Goal: Transaction & Acquisition: Purchase product/service

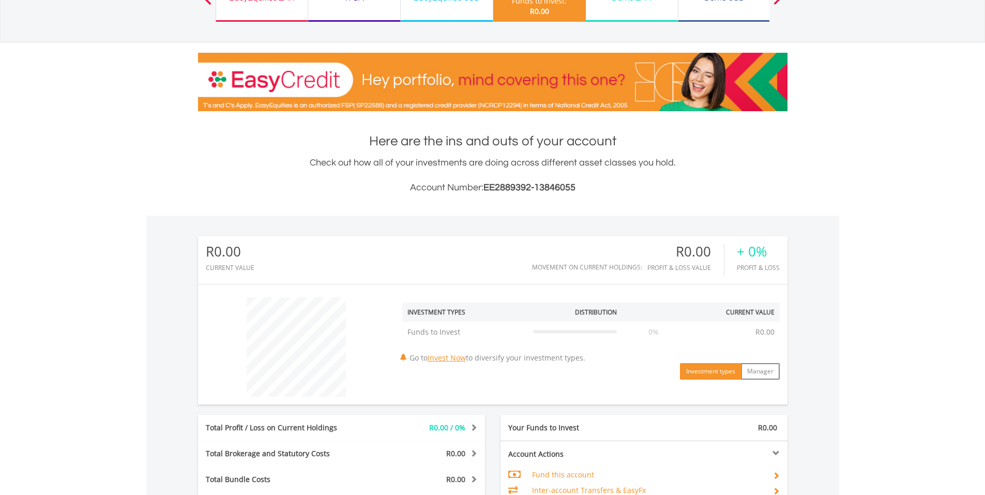
scroll to position [155, 0]
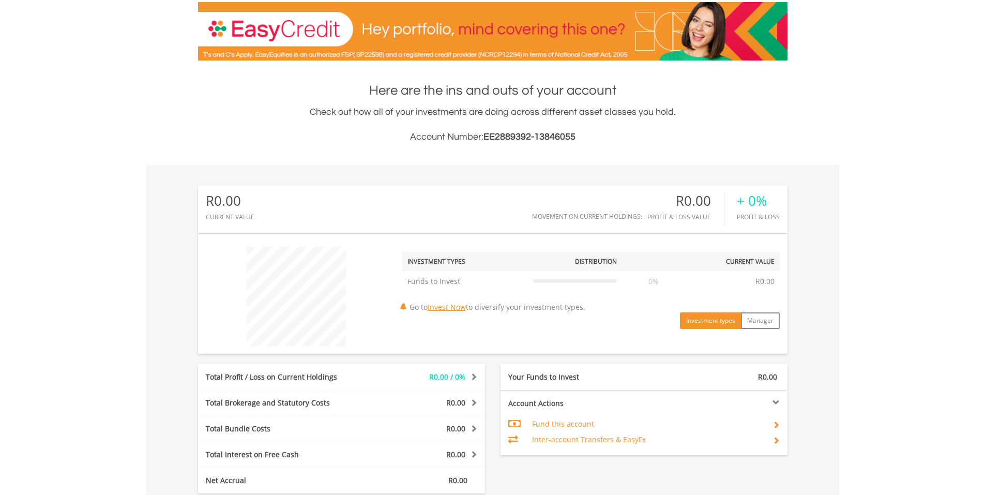
click at [716, 321] on button "Investment types" at bounding box center [710, 320] width 61 height 17
click at [750, 321] on button "Manager" at bounding box center [760, 320] width 39 height 17
click at [724, 323] on button "Investment types" at bounding box center [710, 320] width 61 height 17
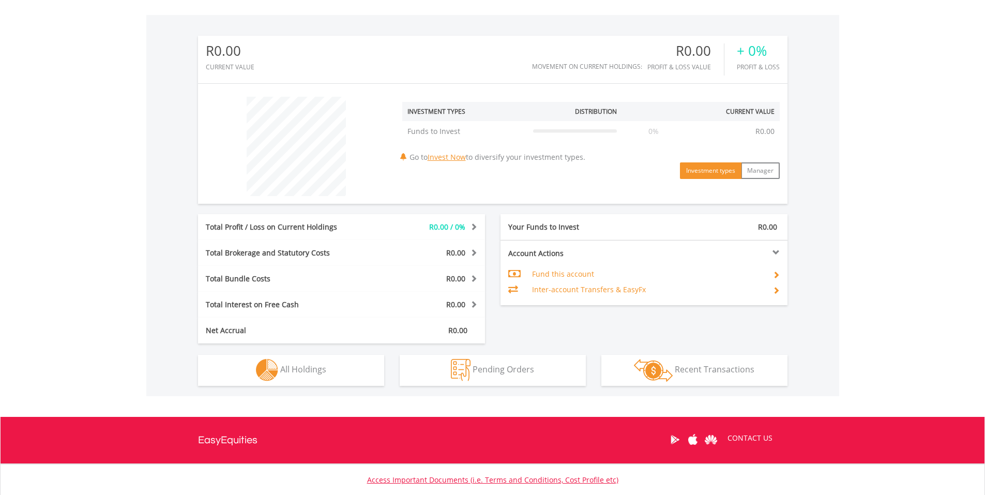
scroll to position [310, 0]
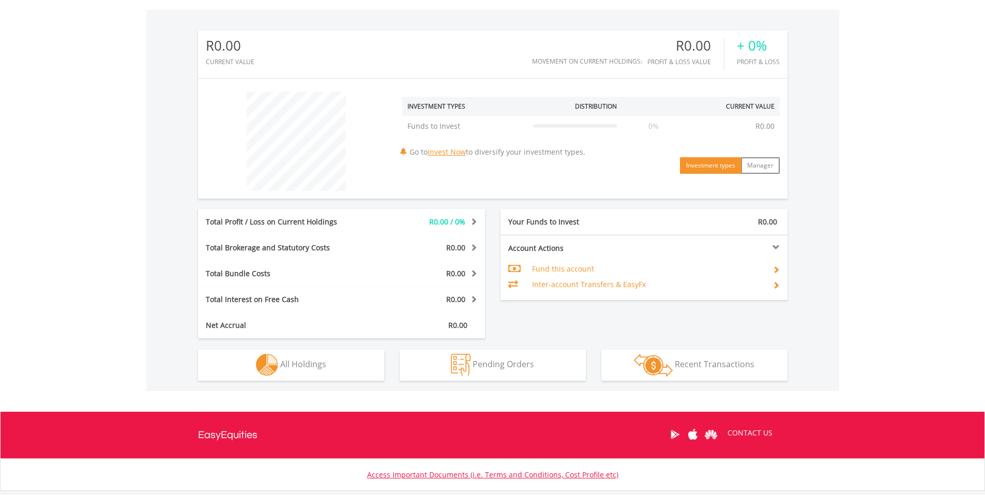
click at [566, 268] on td "Fund this account" at bounding box center [648, 269] width 232 height 16
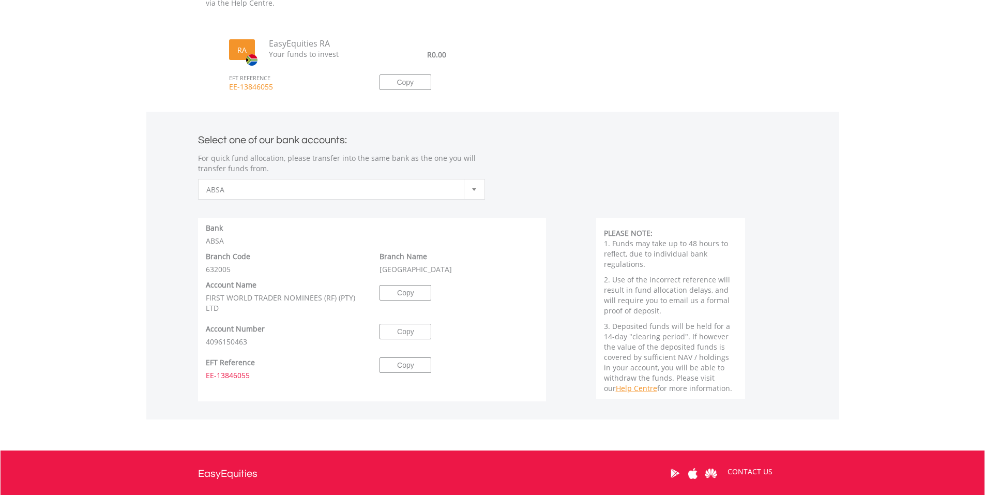
scroll to position [362, 0]
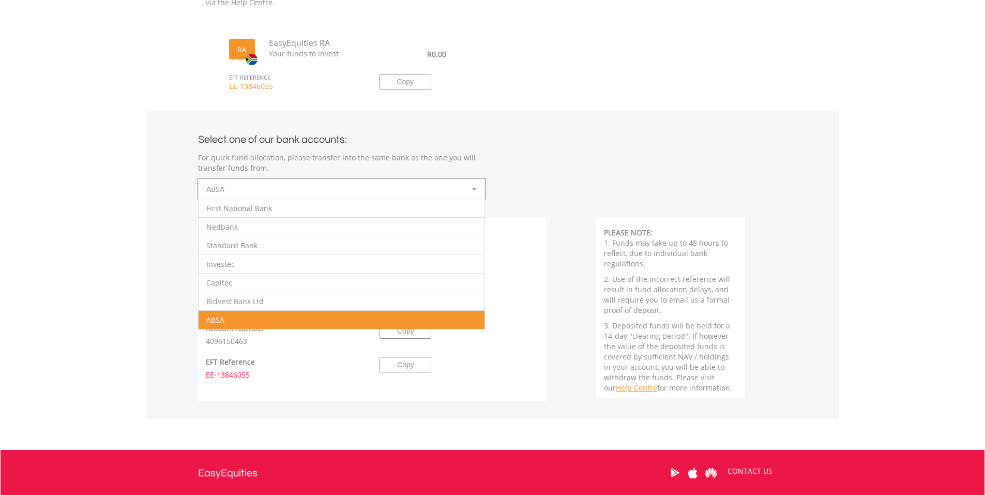
click at [472, 191] on div at bounding box center [474, 189] width 21 height 20
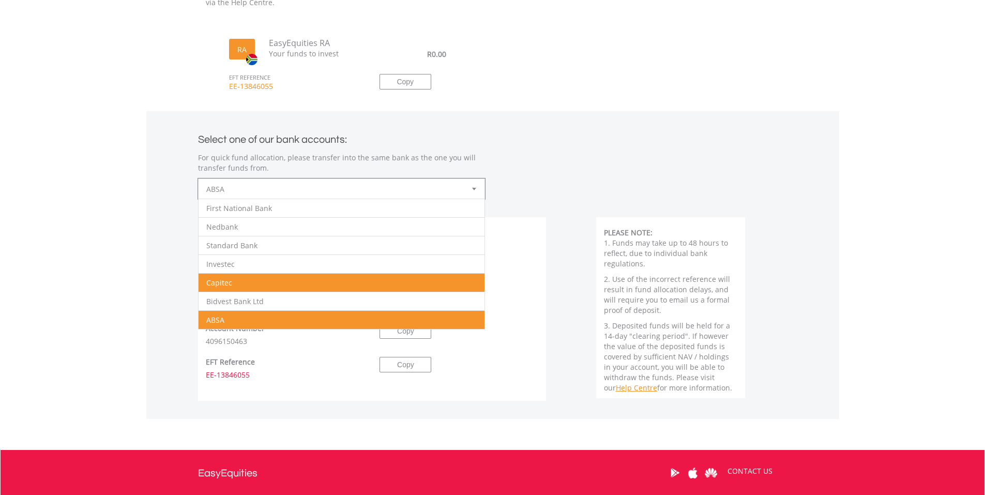
click at [296, 278] on li "Capitec" at bounding box center [341, 282] width 286 height 19
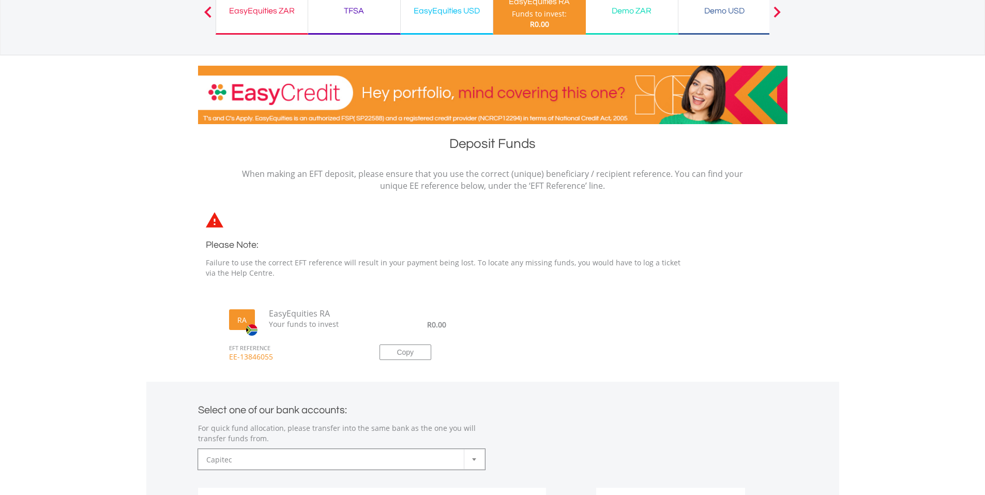
scroll to position [89, 0]
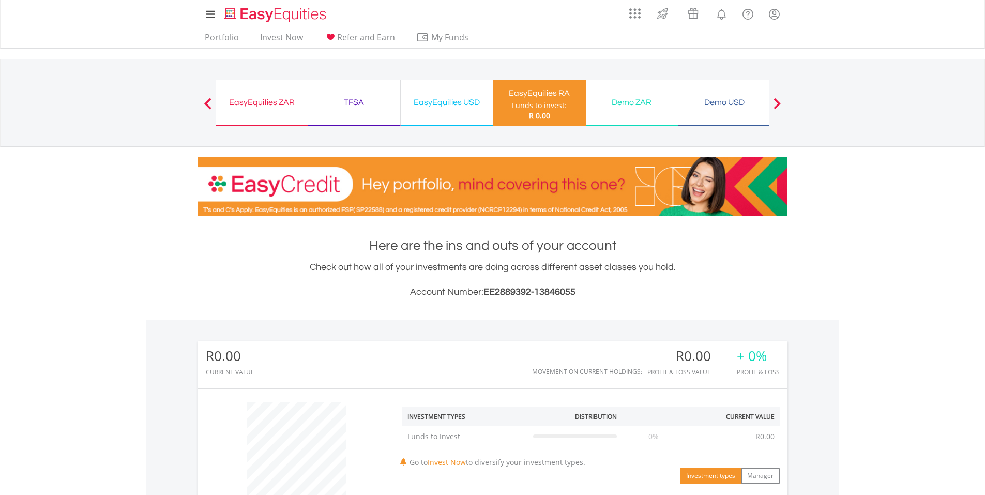
click at [606, 102] on div "Demo ZAR" at bounding box center [632, 102] width 80 height 14
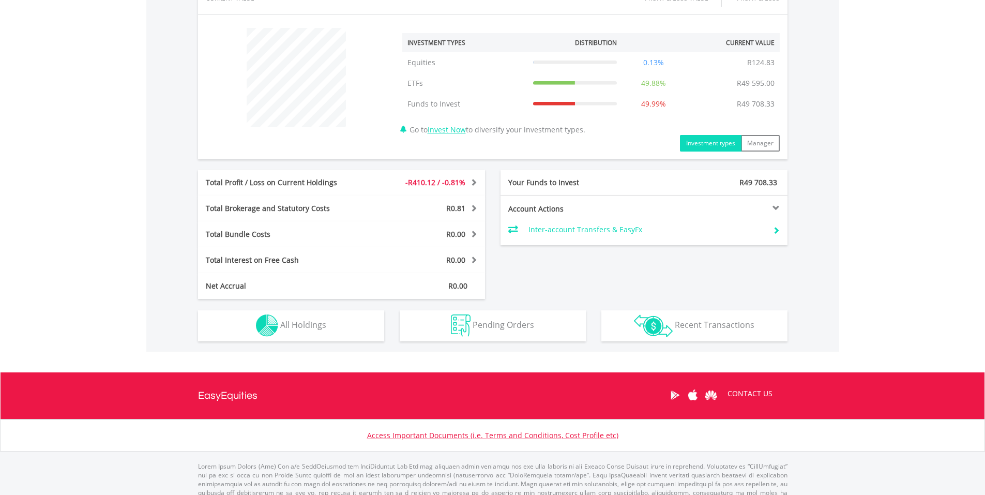
scroll to position [401, 0]
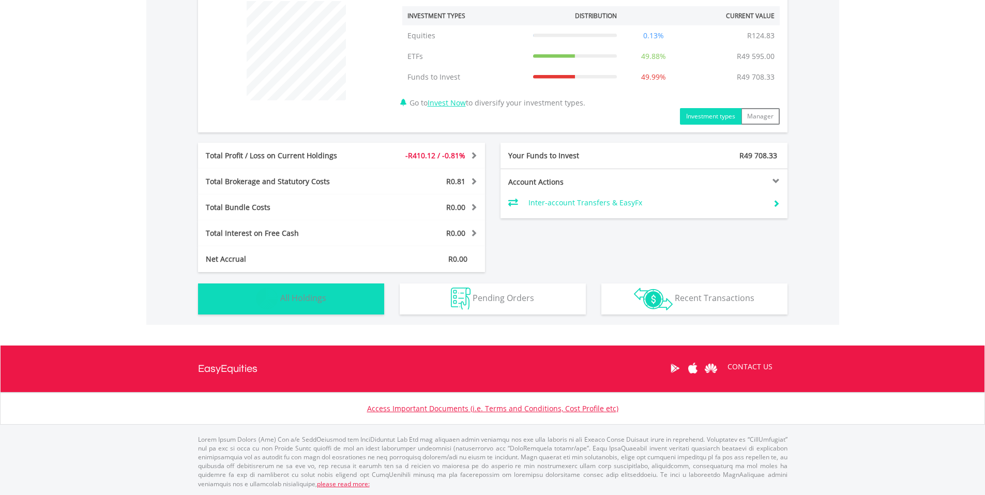
click at [328, 304] on button "Holdings All Holdings" at bounding box center [291, 298] width 186 height 31
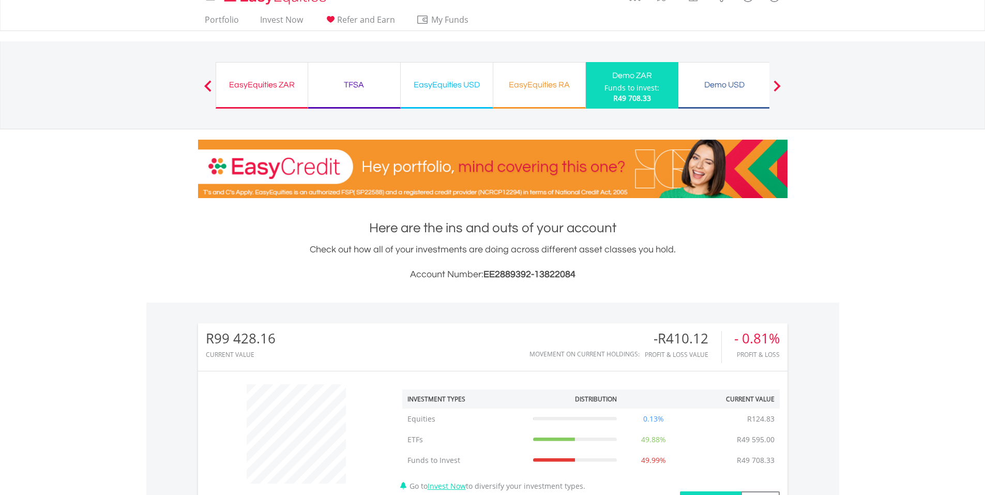
scroll to position [0, 0]
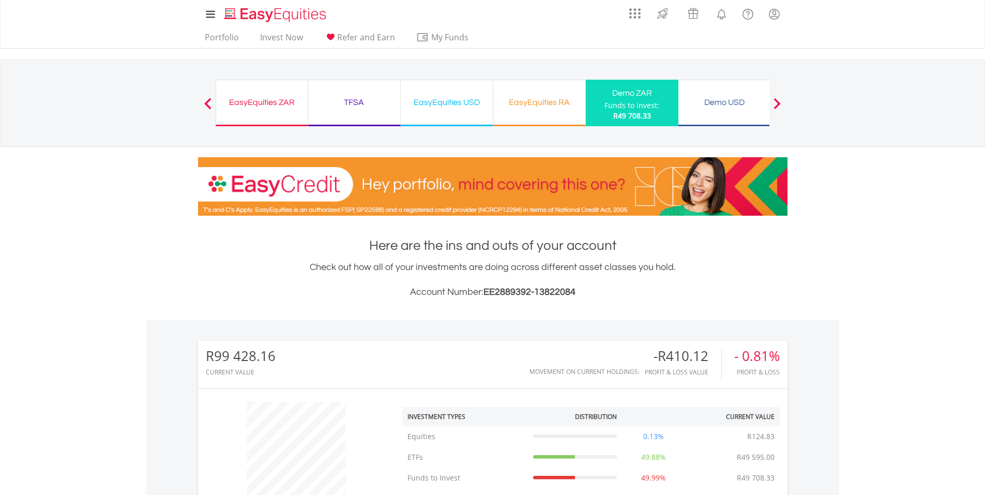
click at [699, 108] on div "Demo USD" at bounding box center [724, 102] width 80 height 14
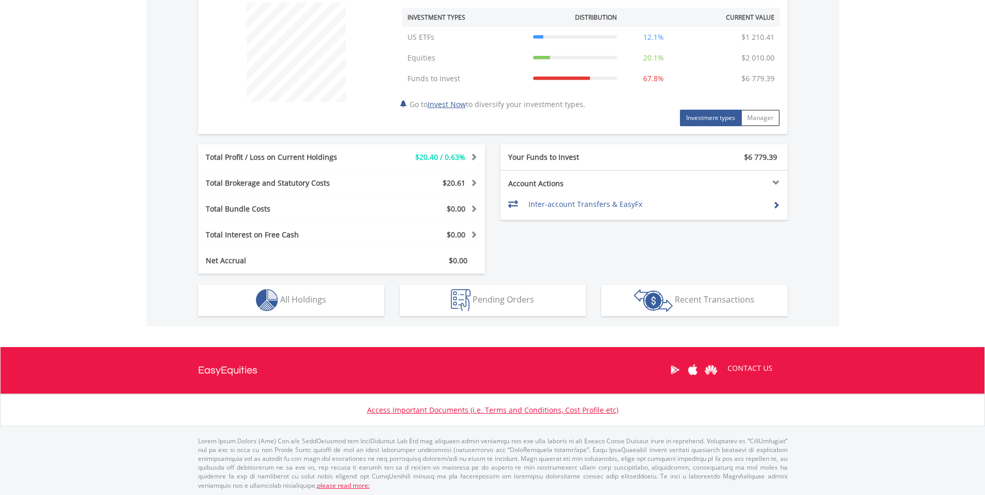
scroll to position [401, 0]
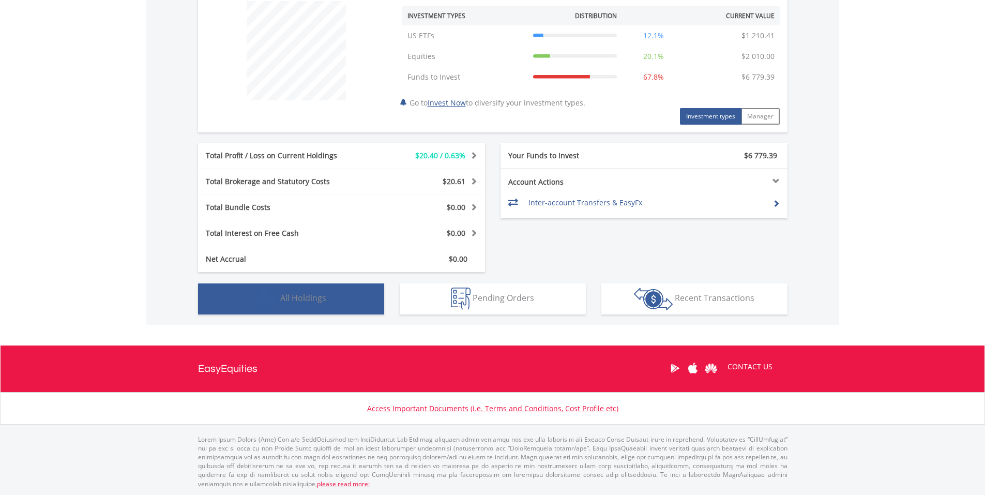
click at [303, 304] on button "Holdings All Holdings" at bounding box center [291, 298] width 186 height 31
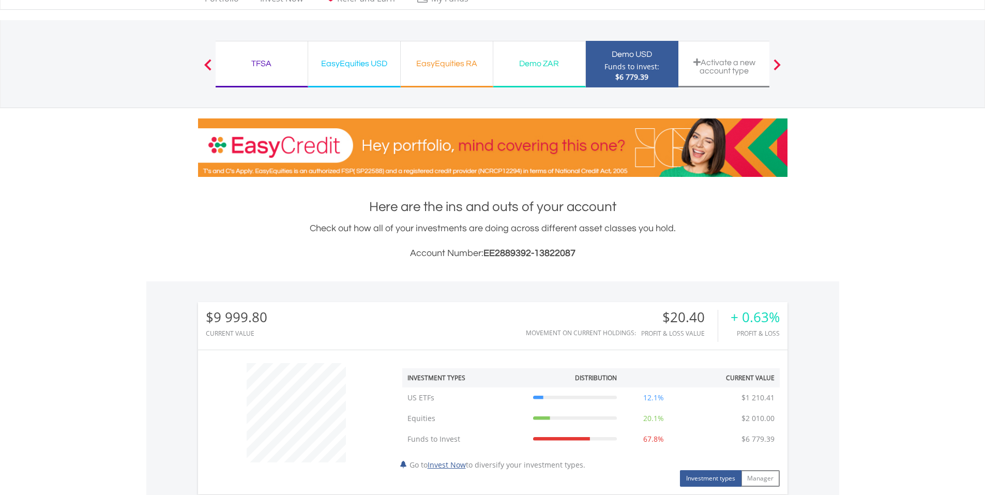
scroll to position [0, 0]
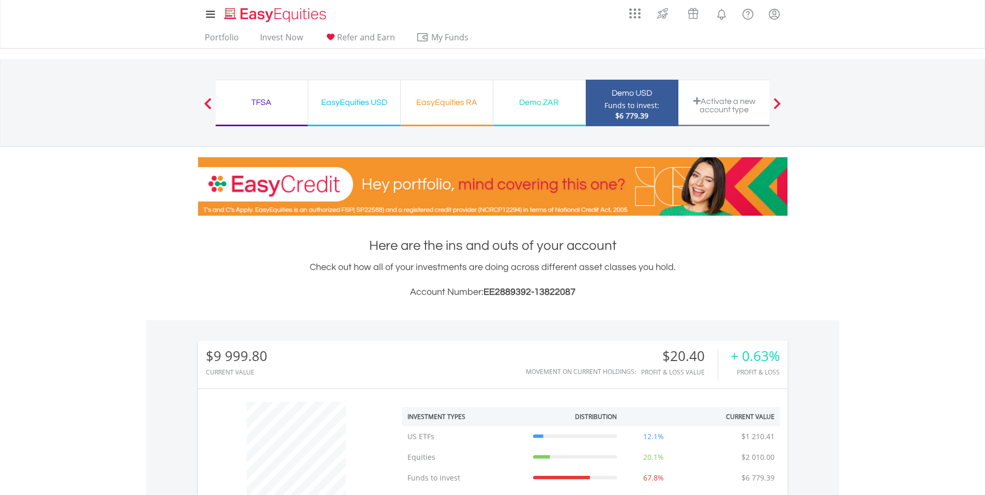
click at [212, 104] on button "Previous" at bounding box center [207, 108] width 21 height 10
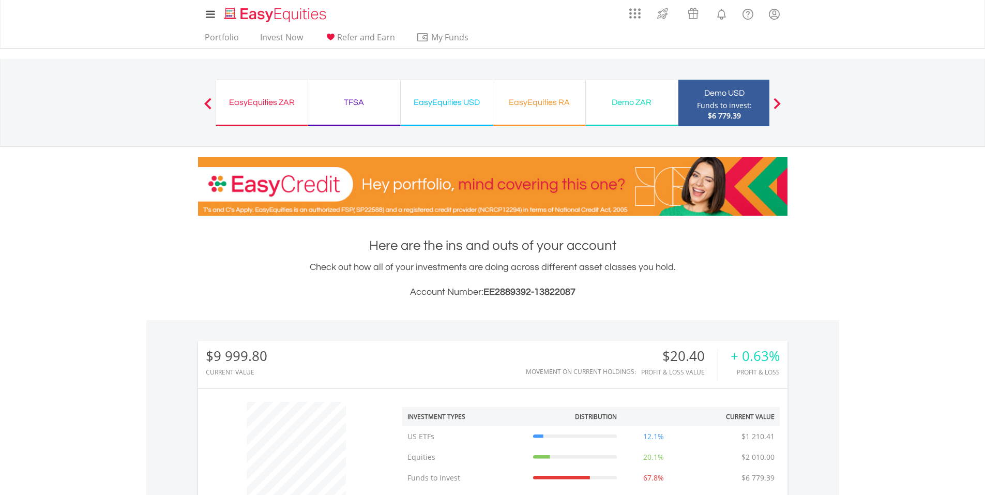
click at [212, 104] on button "Previous" at bounding box center [207, 108] width 21 height 10
click at [247, 104] on div "EasyEquities ZAR" at bounding box center [261, 102] width 79 height 14
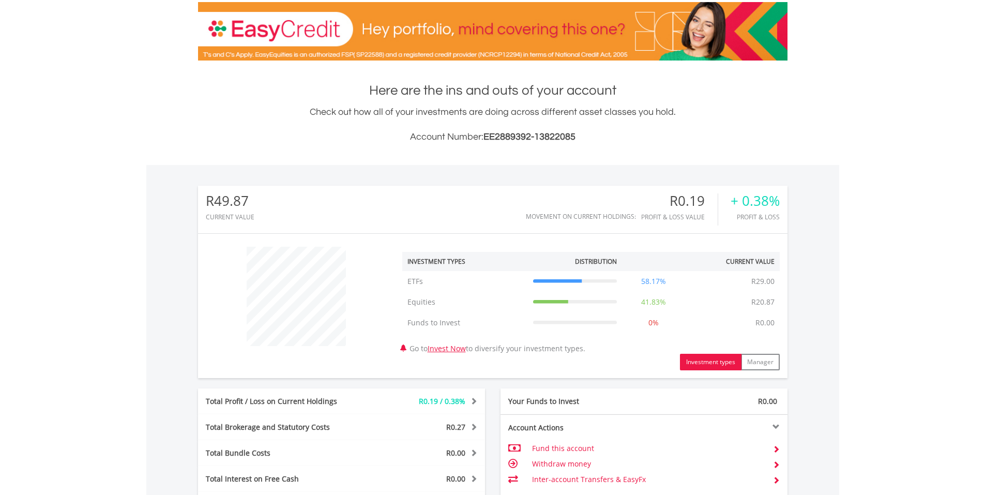
scroll to position [401, 0]
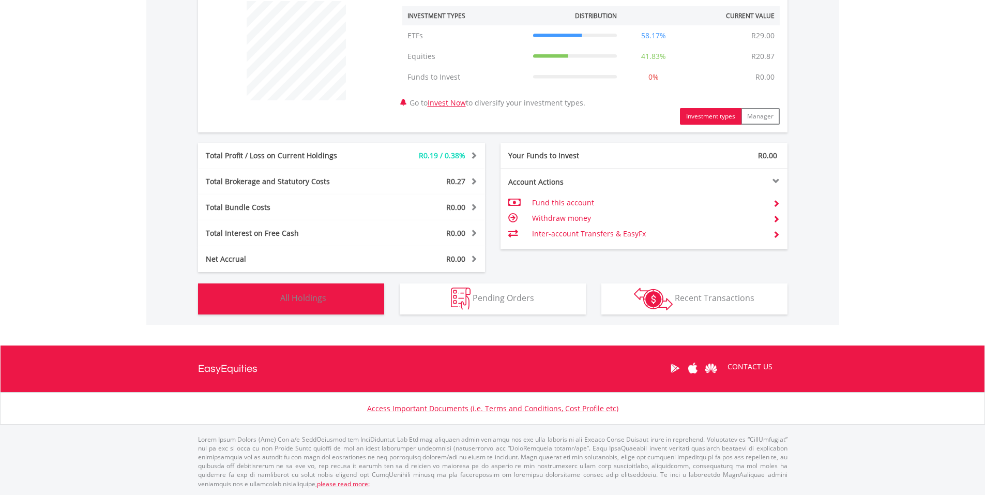
click at [329, 301] on button "Holdings All Holdings" at bounding box center [291, 298] width 186 height 31
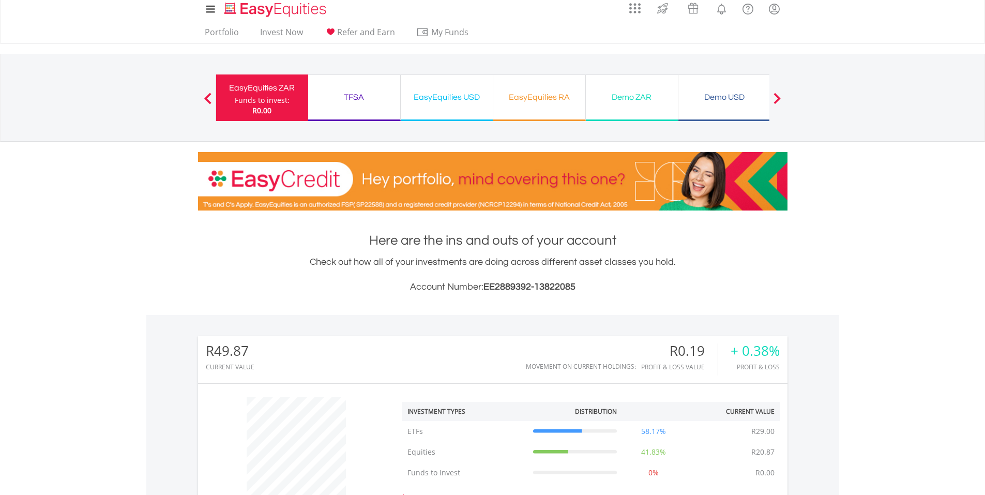
scroll to position [0, 0]
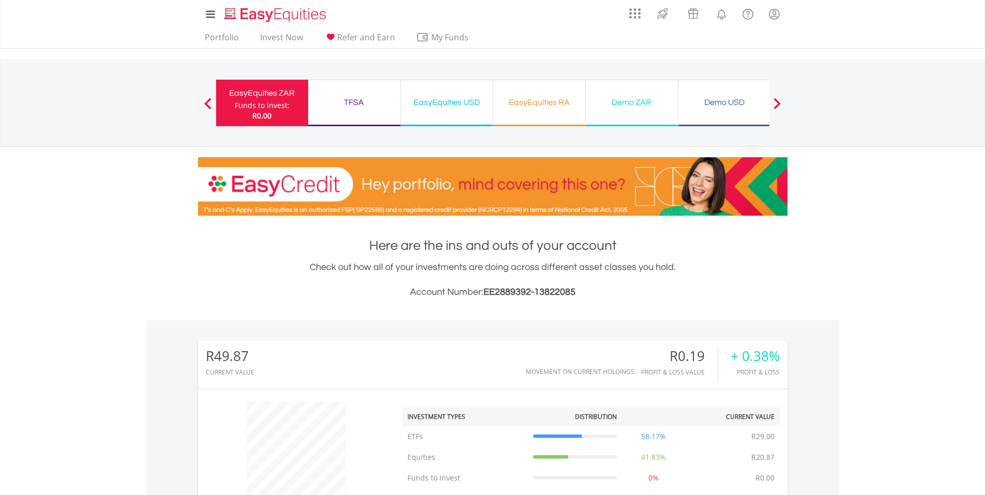
click at [778, 98] on span at bounding box center [776, 103] width 7 height 11
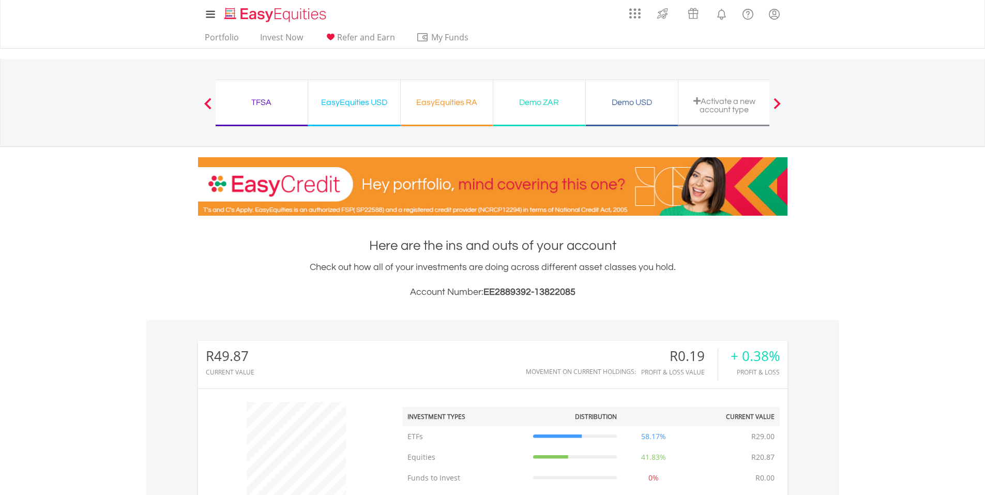
click at [778, 98] on span at bounding box center [776, 103] width 7 height 11
click at [275, 36] on link "Invest Now" at bounding box center [281, 40] width 51 height 16
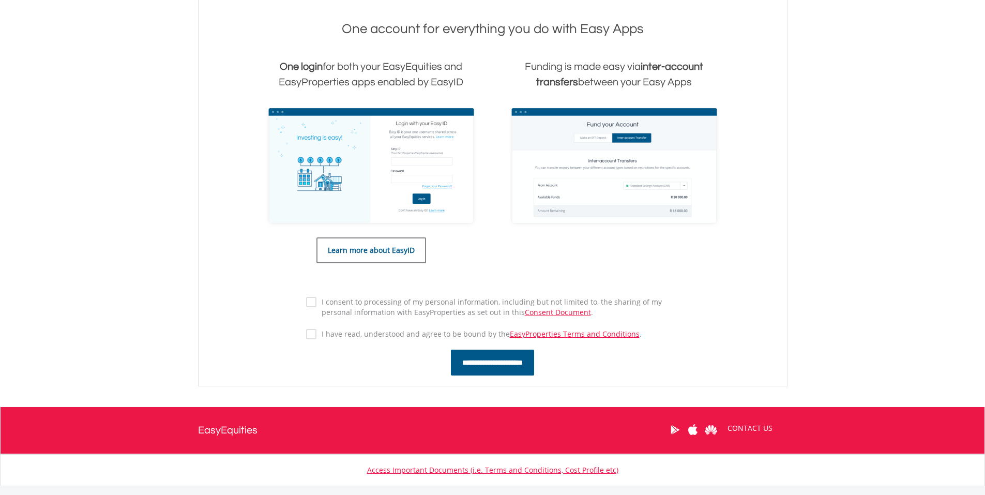
scroll to position [413, 0]
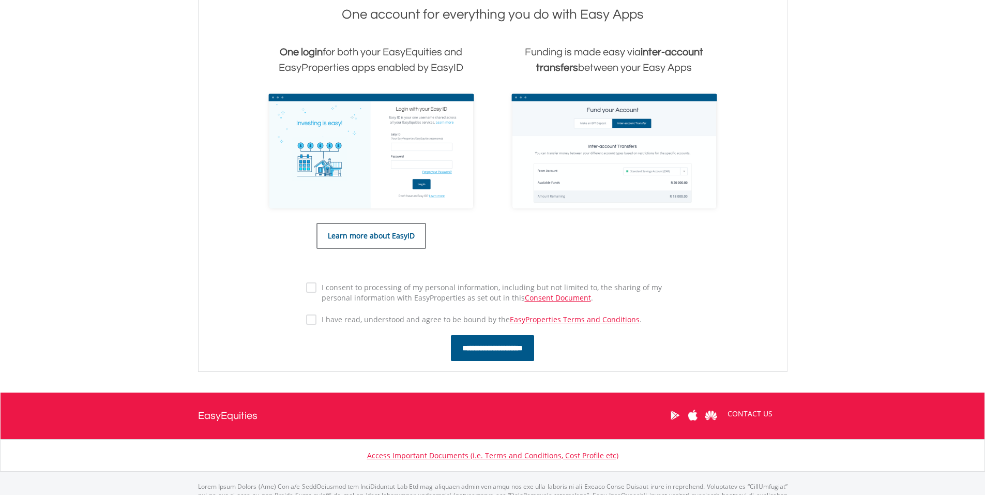
click at [317, 287] on label "I consent to processing of my personal information, including but not limited t…" at bounding box center [497, 292] width 363 height 21
click at [493, 355] on input "**********" at bounding box center [492, 348] width 83 height 26
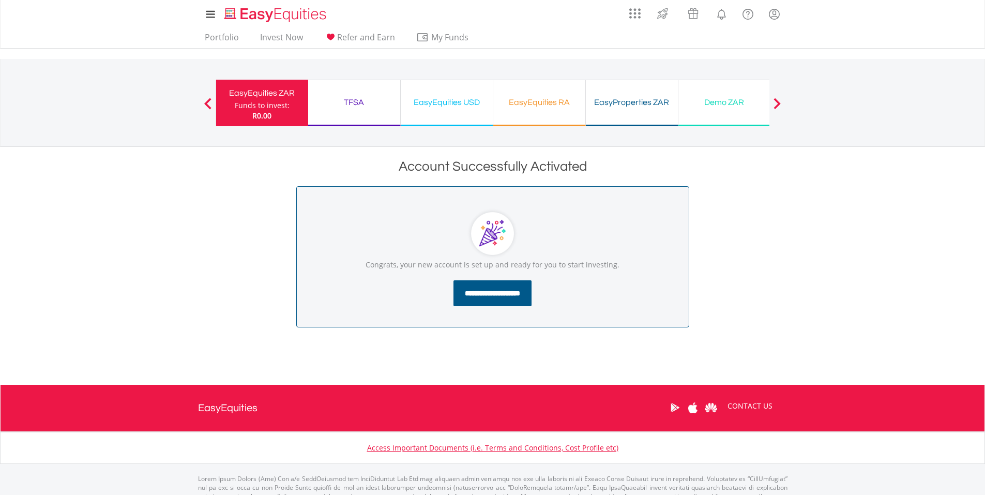
click at [484, 298] on input "**********" at bounding box center [492, 293] width 78 height 26
click at [222, 35] on link "Portfolio" at bounding box center [222, 40] width 42 height 16
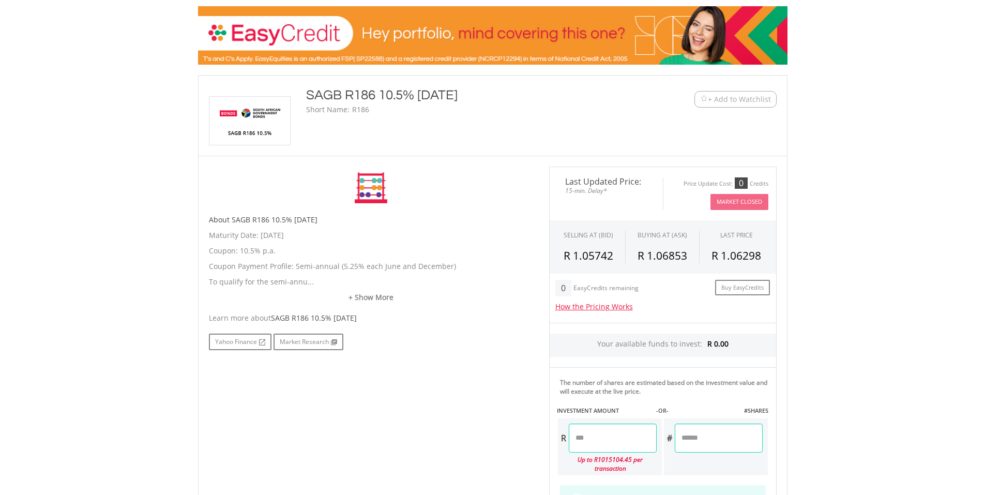
scroll to position [155, 0]
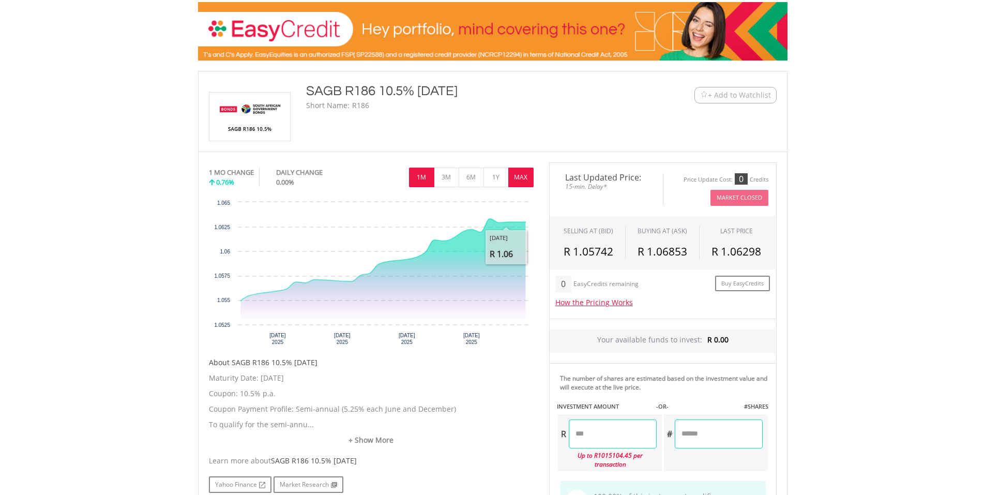
drag, startPoint x: 515, startPoint y: 164, endPoint x: 514, endPoint y: 173, distance: 8.8
click at [515, 164] on div "1M 3M 6M 1Y MAX" at bounding box center [371, 164] width 325 height 5
click at [514, 175] on button "MAX" at bounding box center [520, 177] width 25 height 20
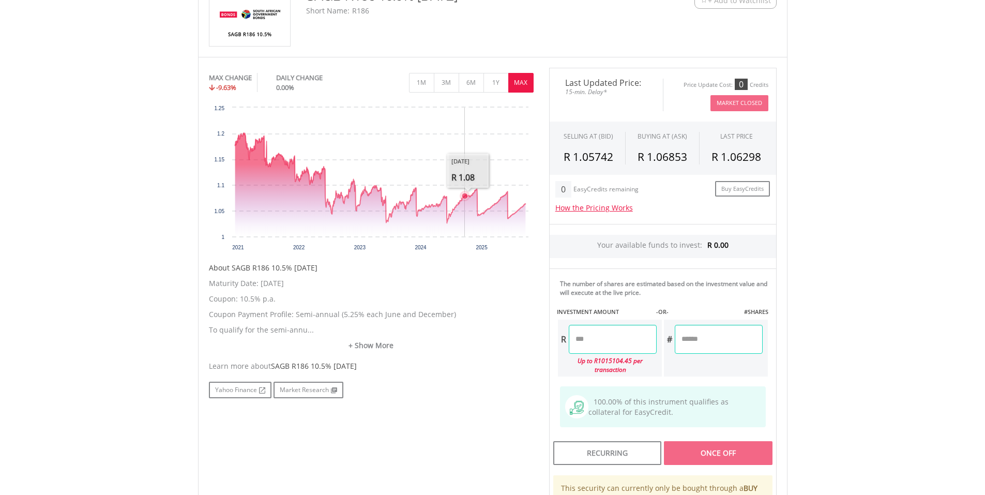
scroll to position [258, 0]
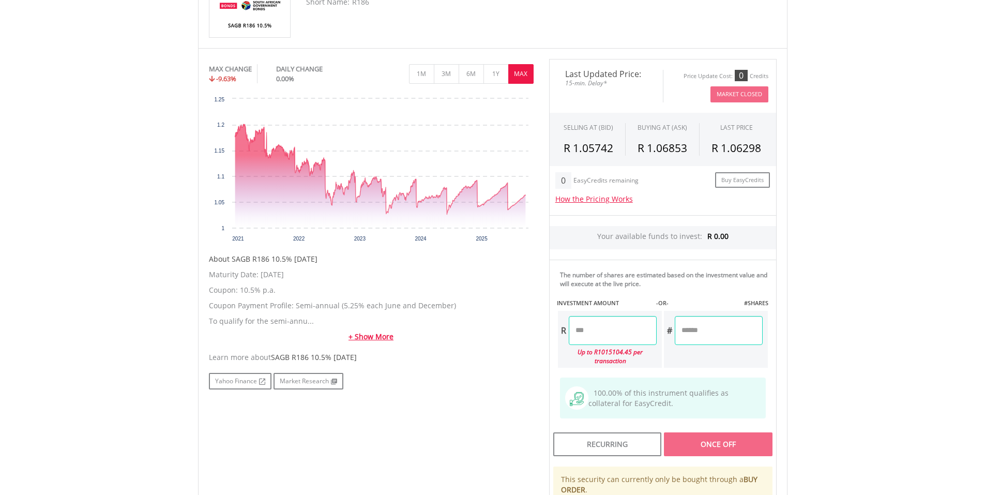
click at [356, 336] on link "+ Show More" at bounding box center [371, 336] width 325 height 10
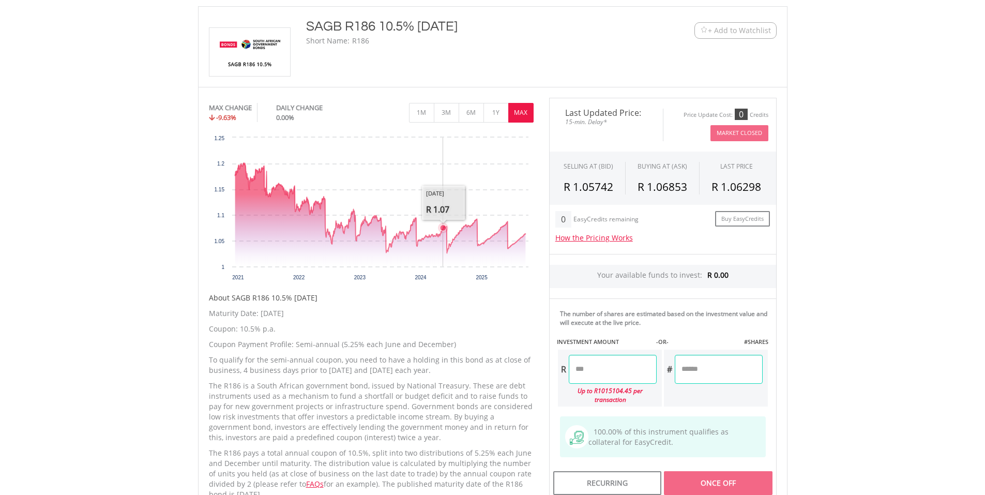
scroll to position [155, 0]
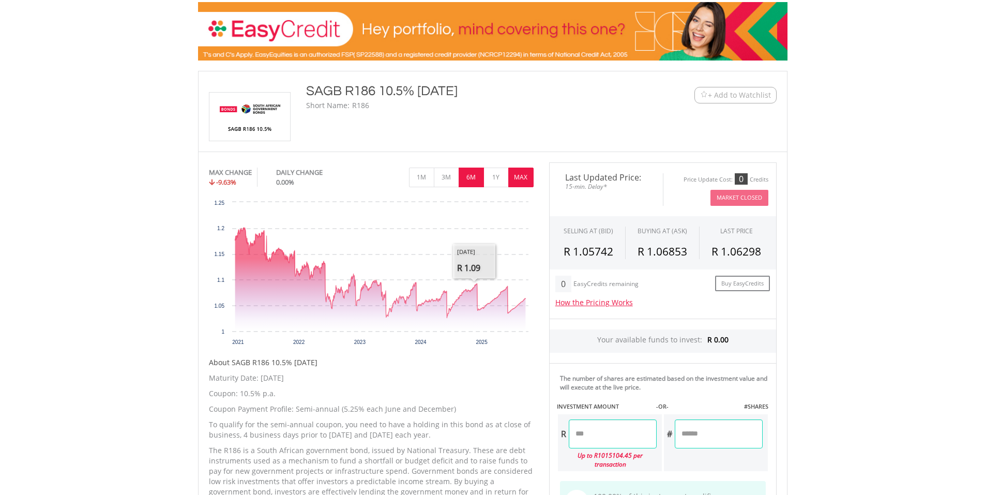
click at [474, 174] on button "6M" at bounding box center [470, 177] width 25 height 20
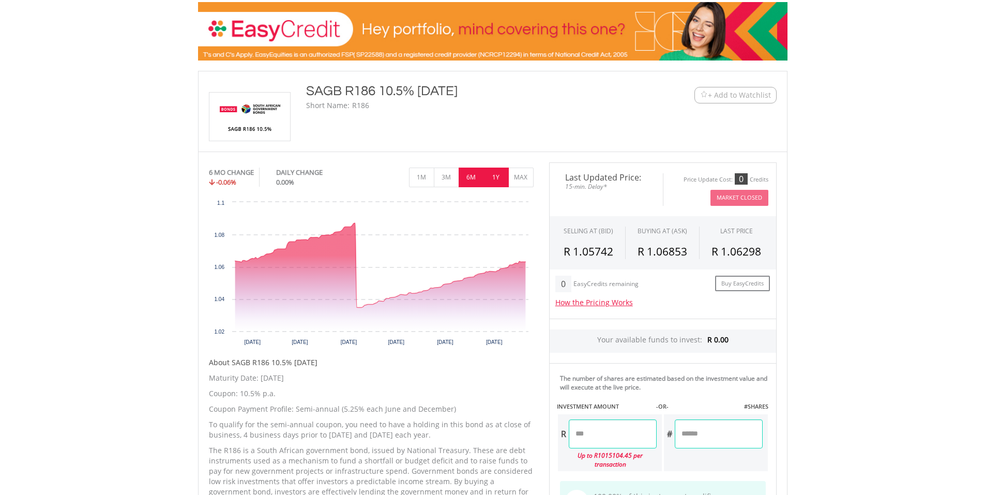
click at [502, 181] on button "1Y" at bounding box center [495, 177] width 25 height 20
